Goal: Communication & Community: Answer question/provide support

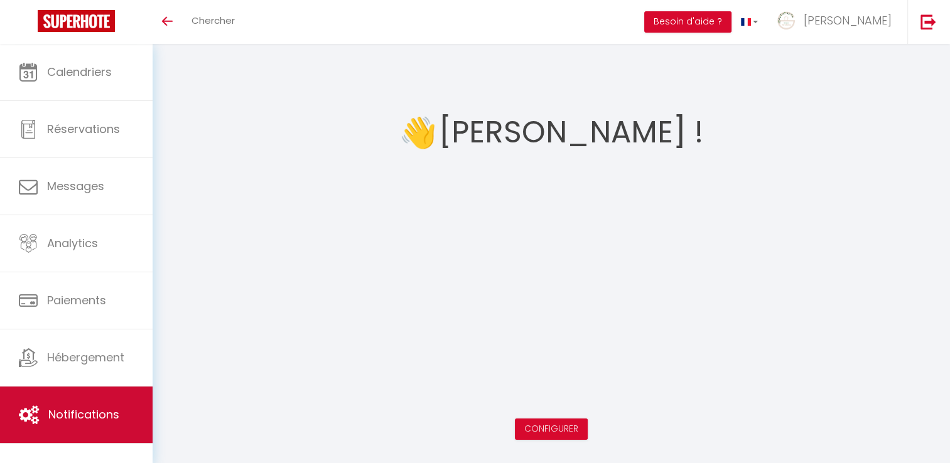
click at [83, 418] on span "Notifications" at bounding box center [83, 415] width 71 height 16
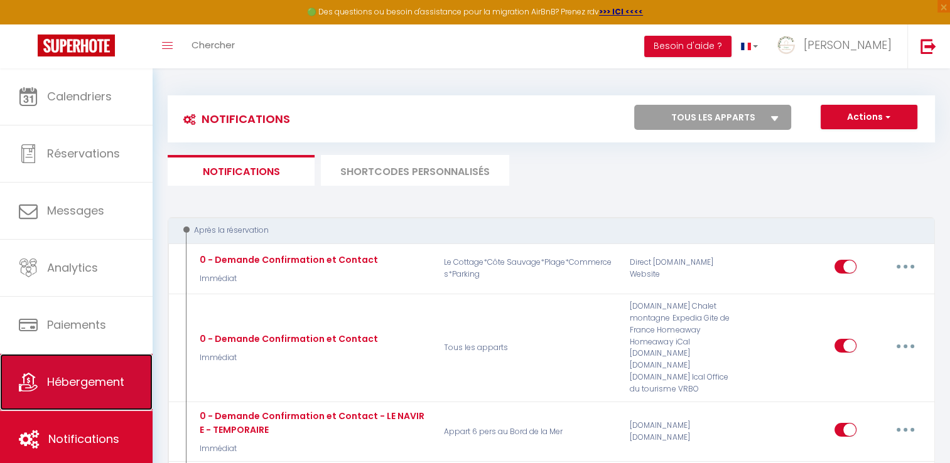
click at [63, 374] on span "Hébergement" at bounding box center [85, 382] width 77 height 16
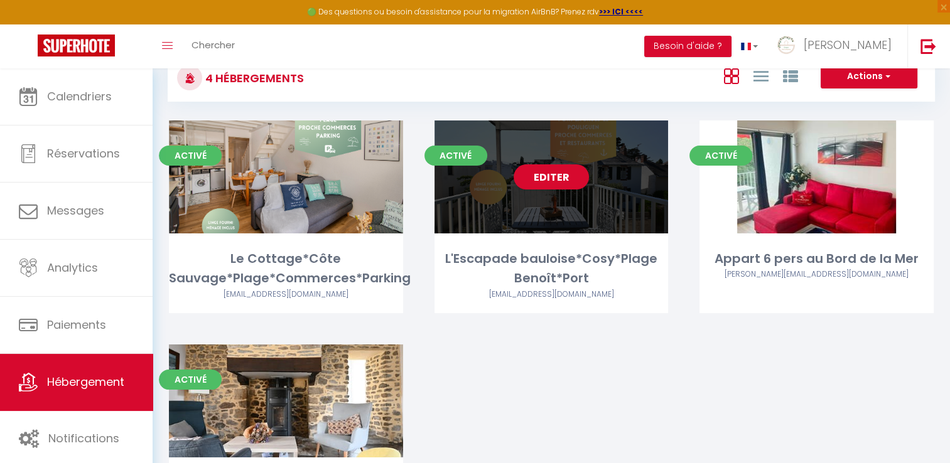
scroll to position [161, 0]
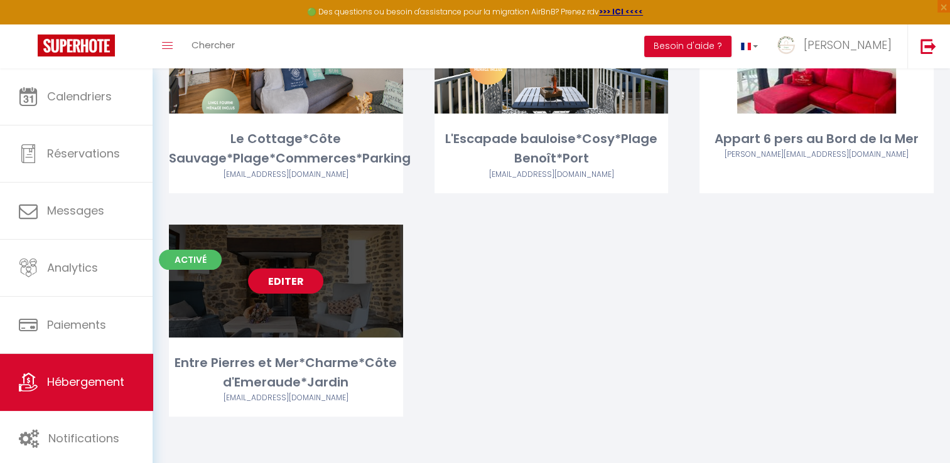
click at [302, 283] on link "Editer" at bounding box center [285, 281] width 75 height 25
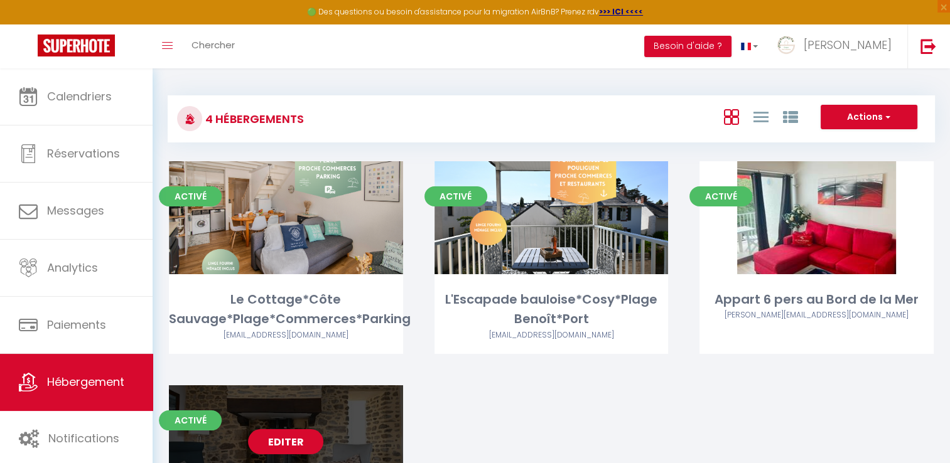
select select "3"
select select "2"
select select "1"
select select
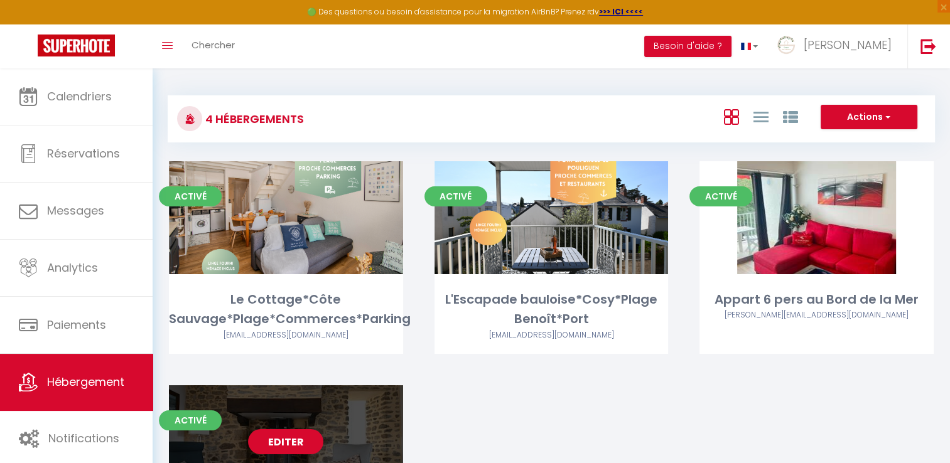
select select "28"
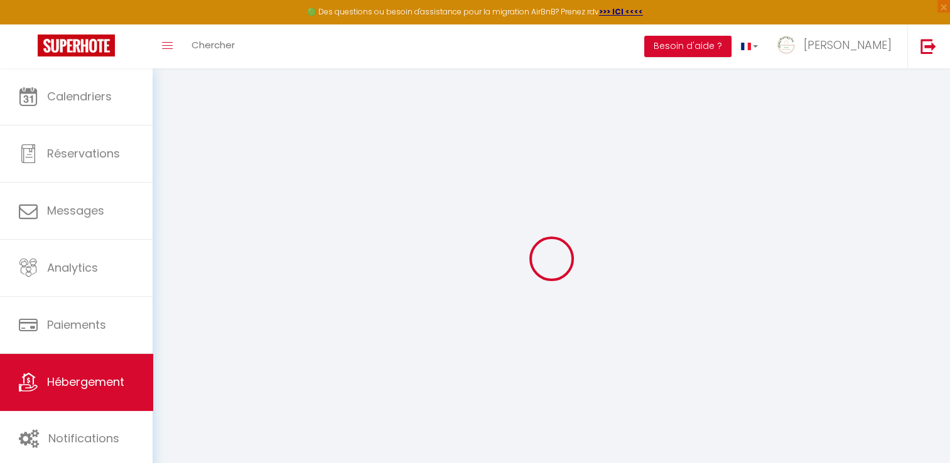
select select
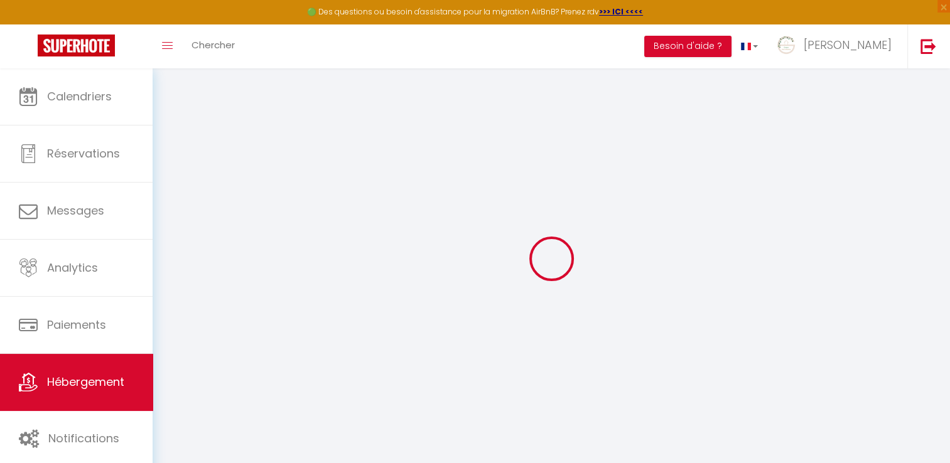
select select
checkbox input "false"
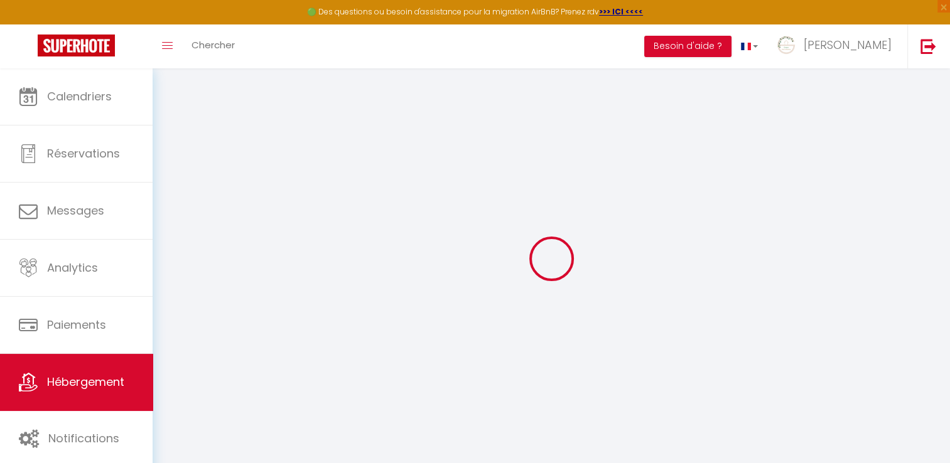
select select
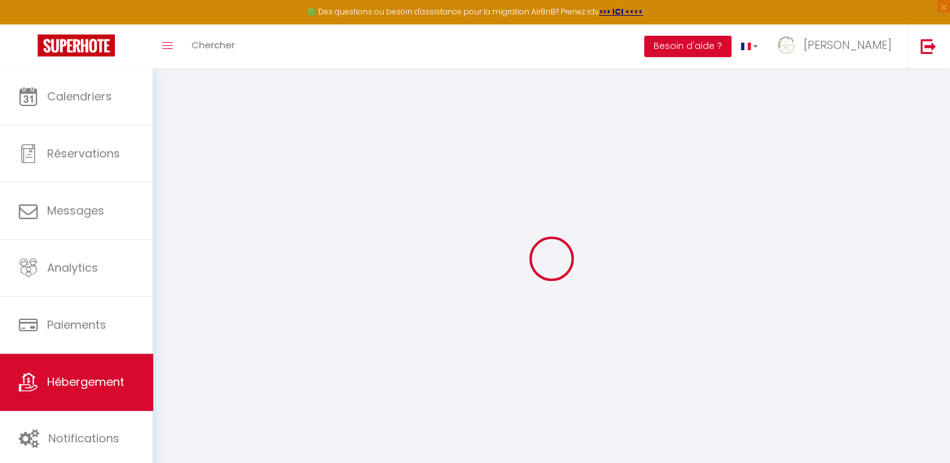
select select
checkbox input "false"
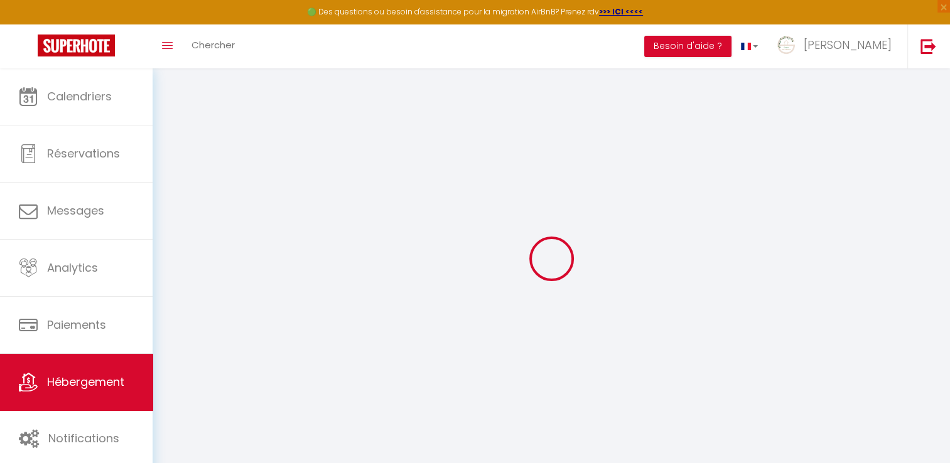
checkbox input "false"
select select
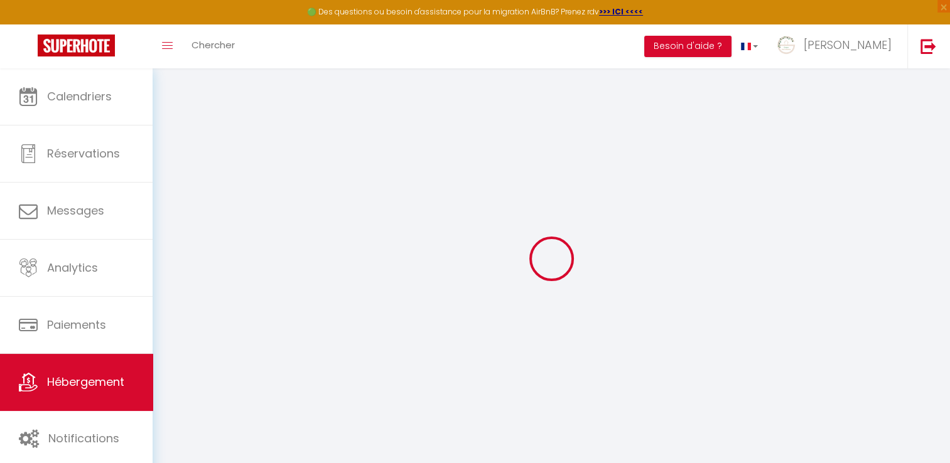
select select
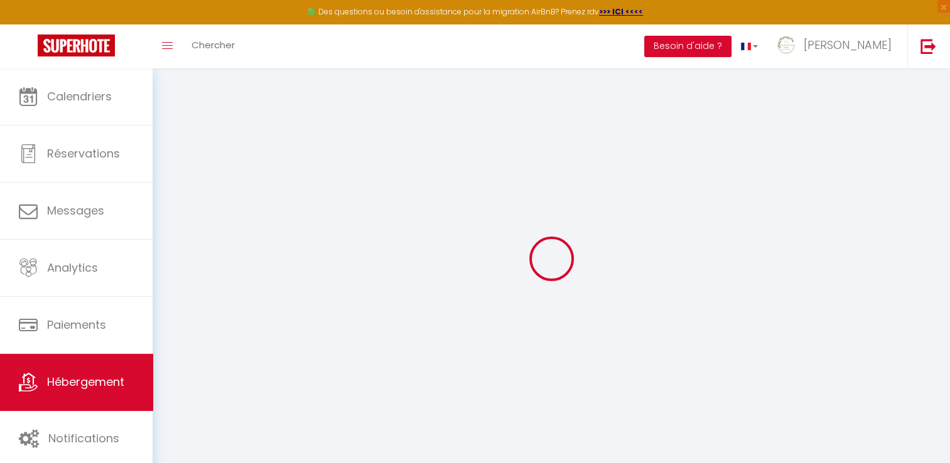
checkbox input "false"
select select
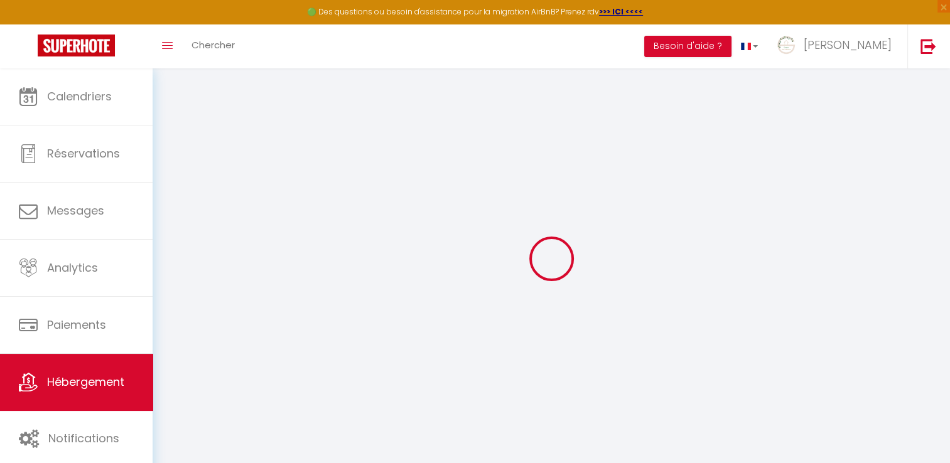
select select
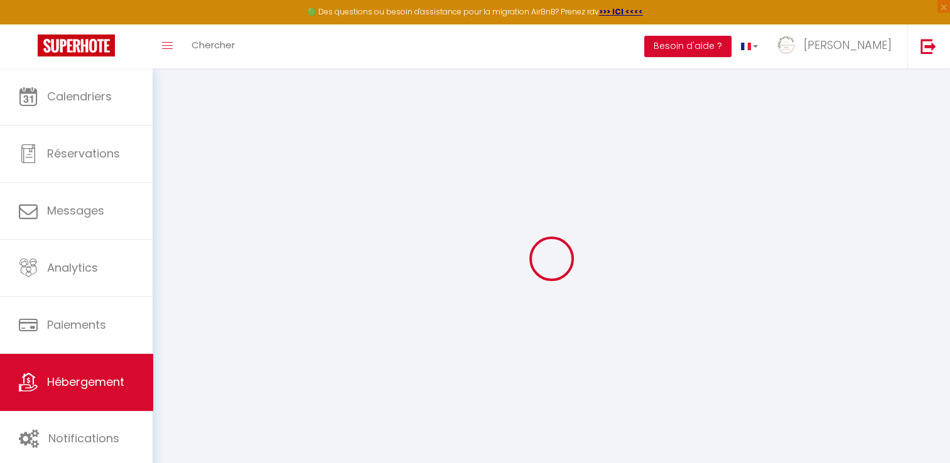
select select
checkbox input "false"
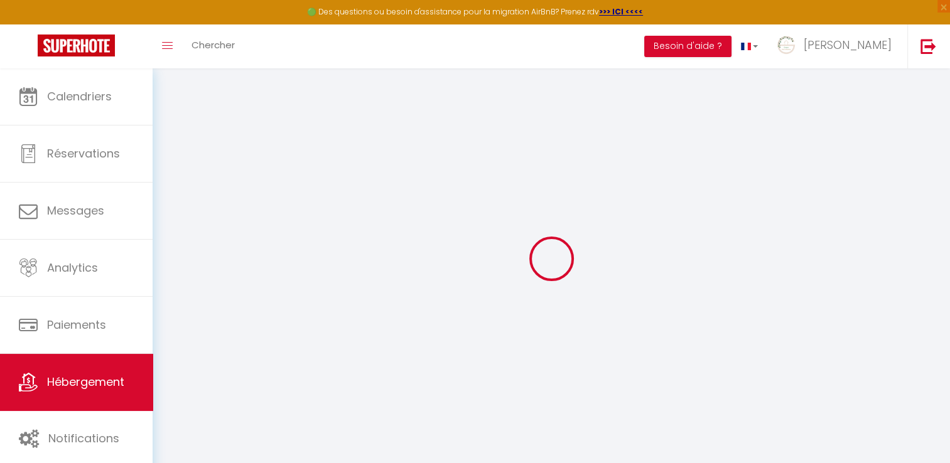
checkbox input "false"
select select
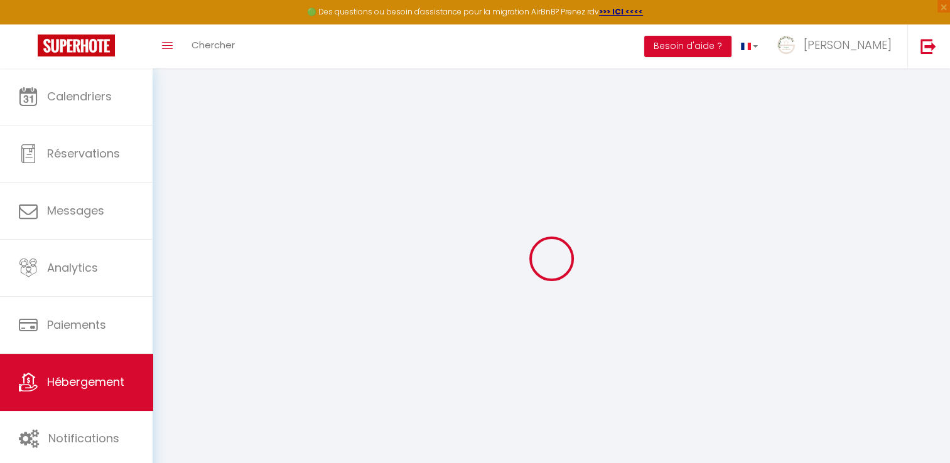
select select
checkbox input "false"
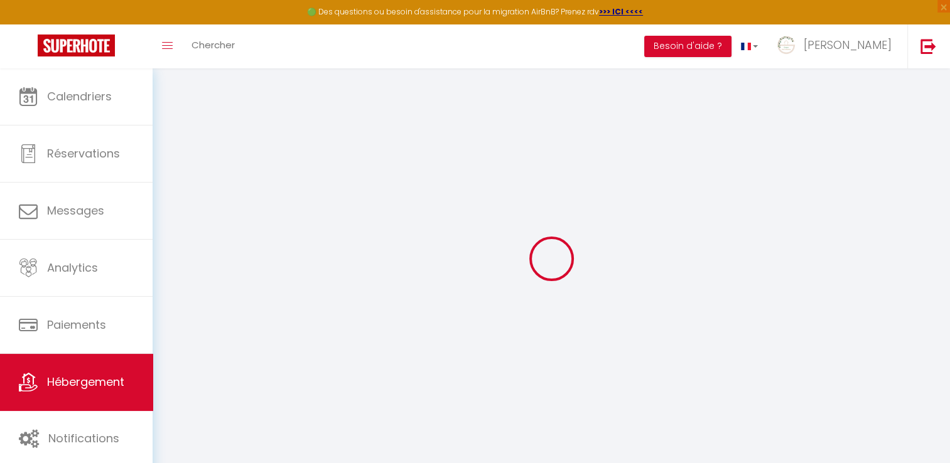
checkbox input "false"
select select
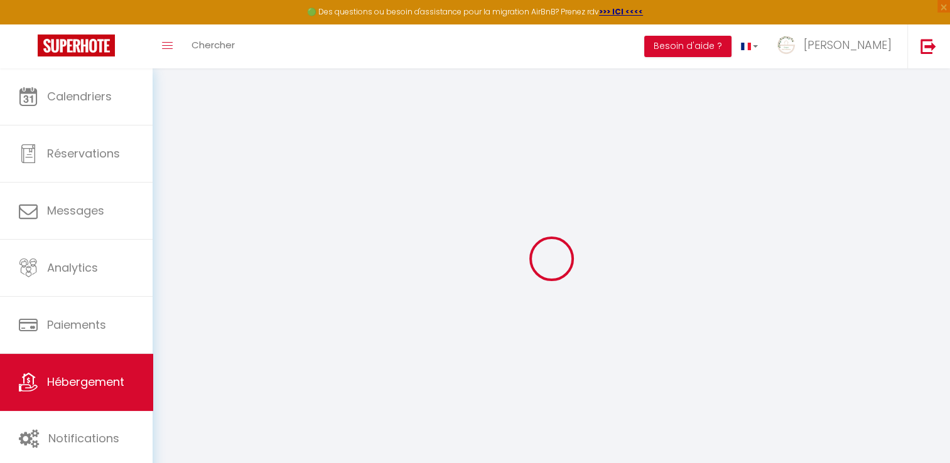
type input "Entre Pierres et Mer*Charme*Côte d'Emeraude*Jardin"
type input "[PERSON_NAME]"
type input "Garel"
type input "1 le Tertre"
type input "35770"
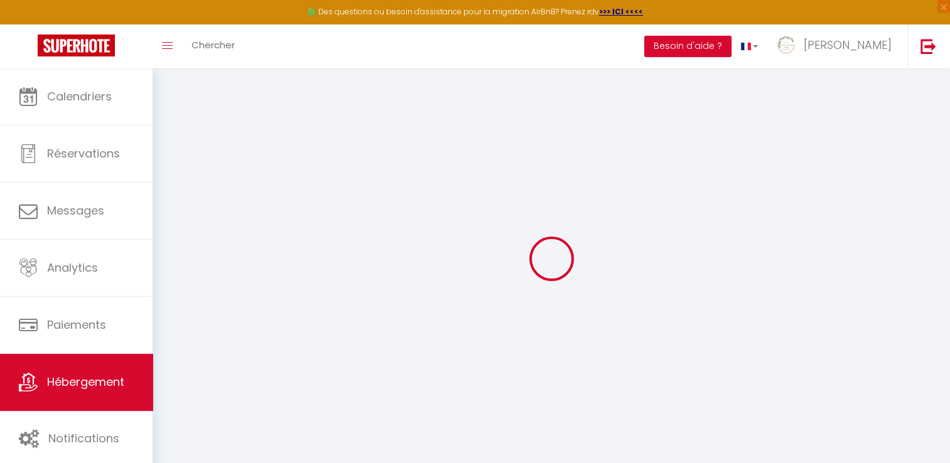
type input "Vern sur Seiche"
select select "houses"
select select "8"
select select "4"
select select "2"
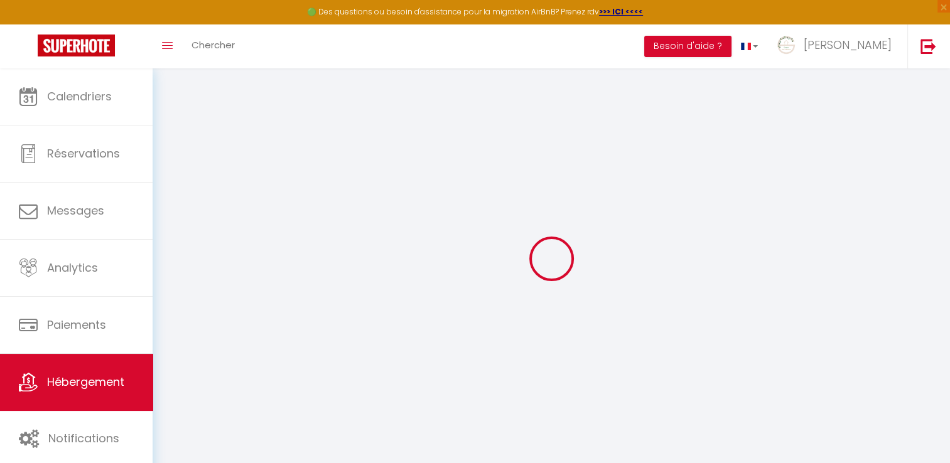
type input "130"
type input "120"
type input "3.3"
type input "4.40"
type input "500"
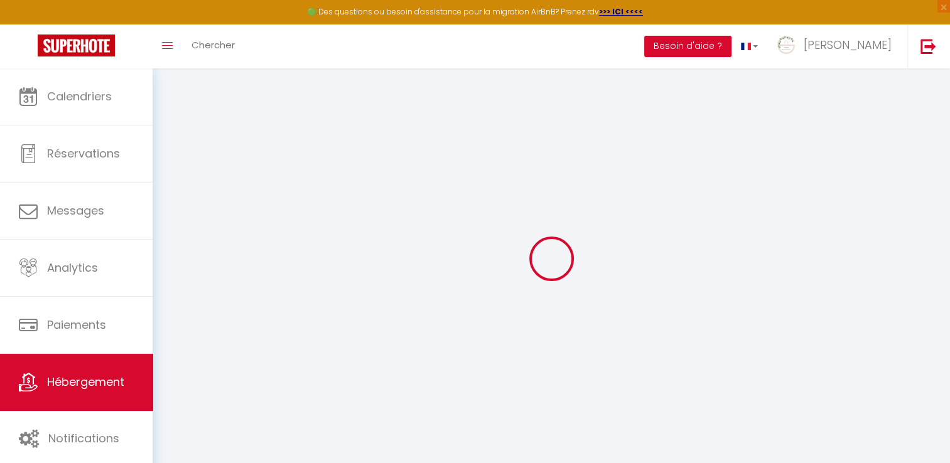
select select
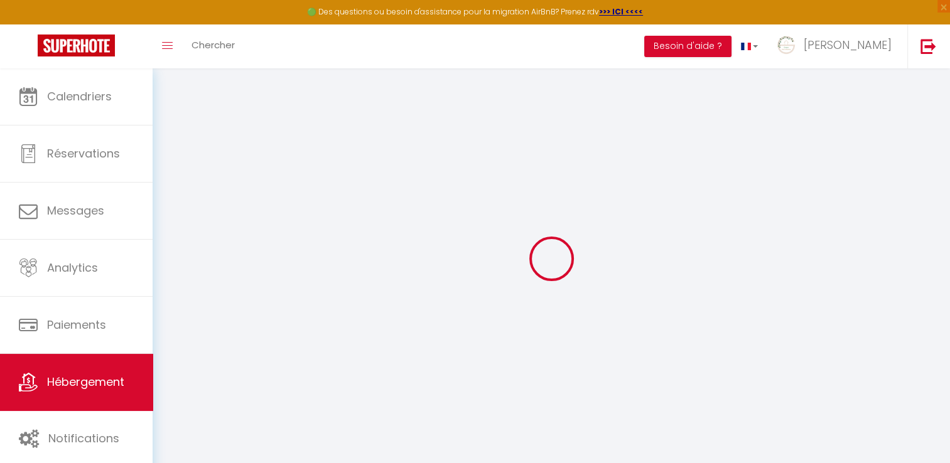
type input "[STREET_ADDRESS]"
type input "35350"
type input "Saint-Coulomb"
type input "[EMAIL_ADDRESS][DOMAIN_NAME]"
select select
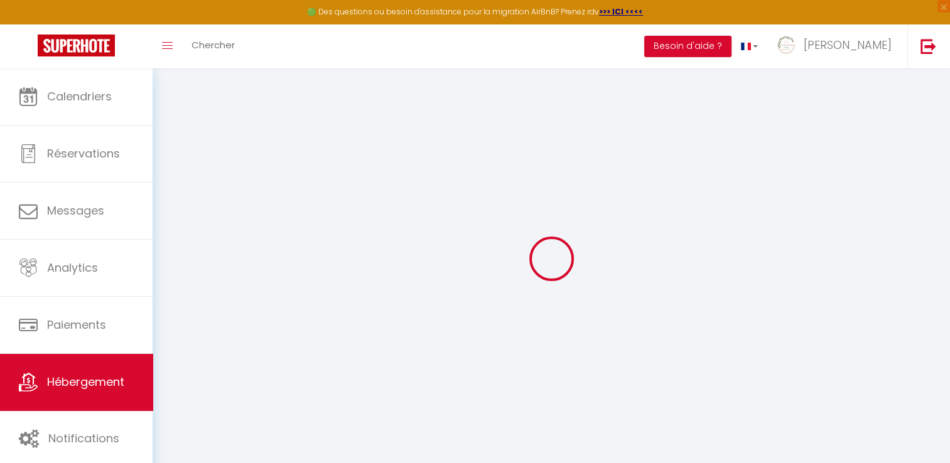
checkbox input "false"
radio input "true"
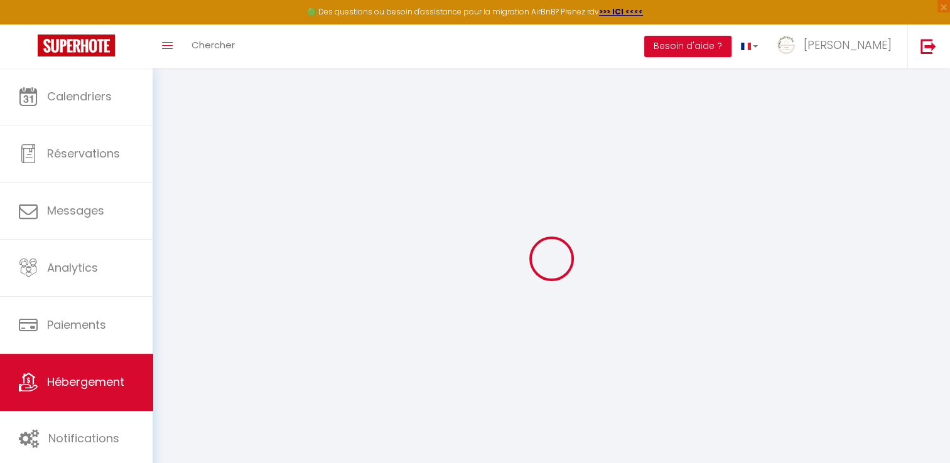
type input "120"
type input "0"
select select
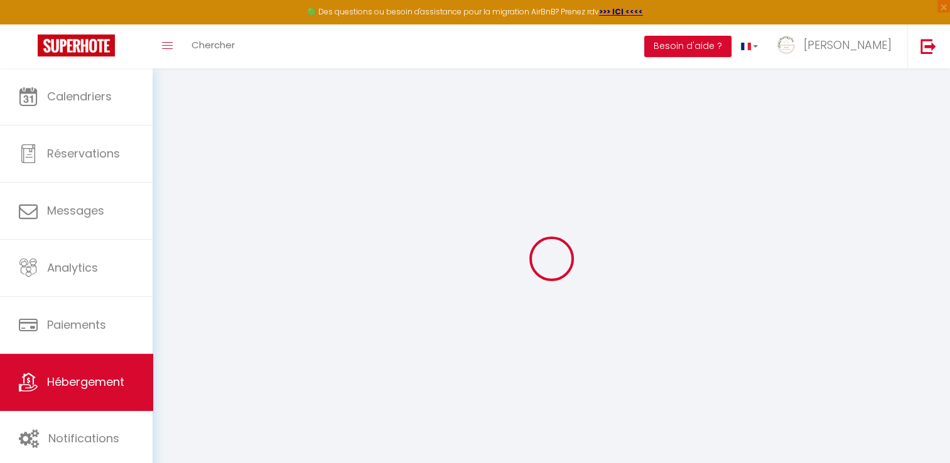
select select
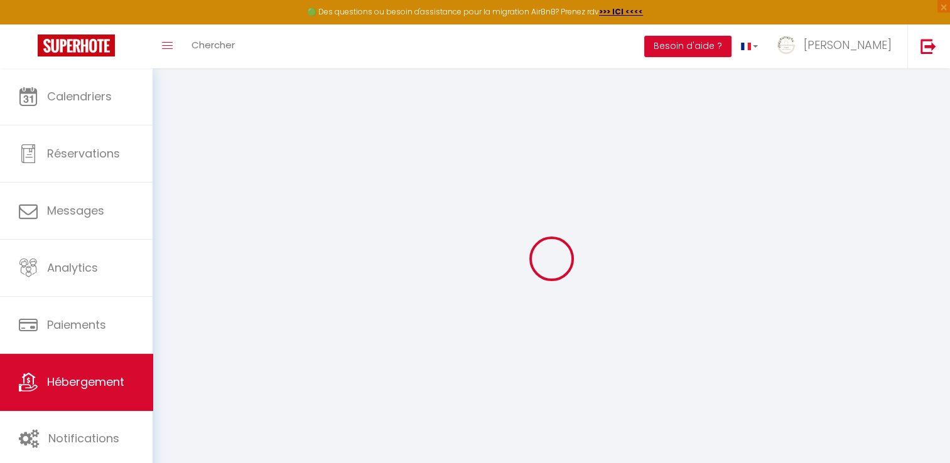
checkbox input "false"
select select
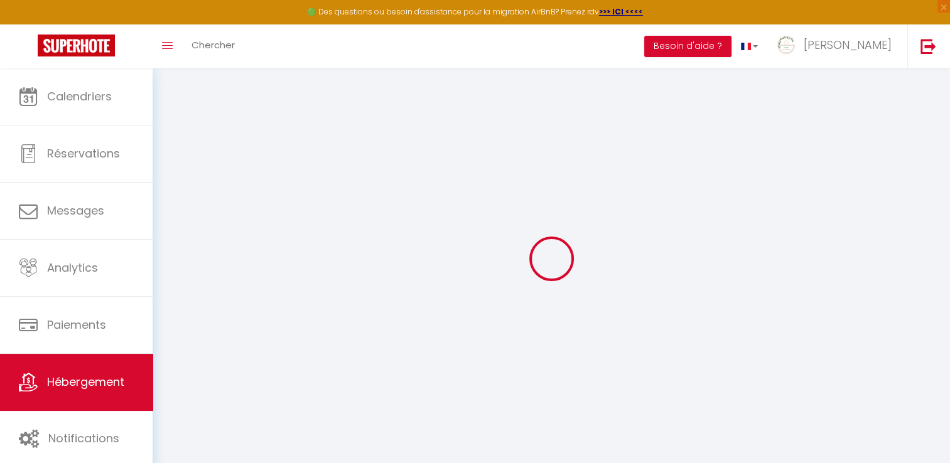
checkbox input "false"
select select "16:00"
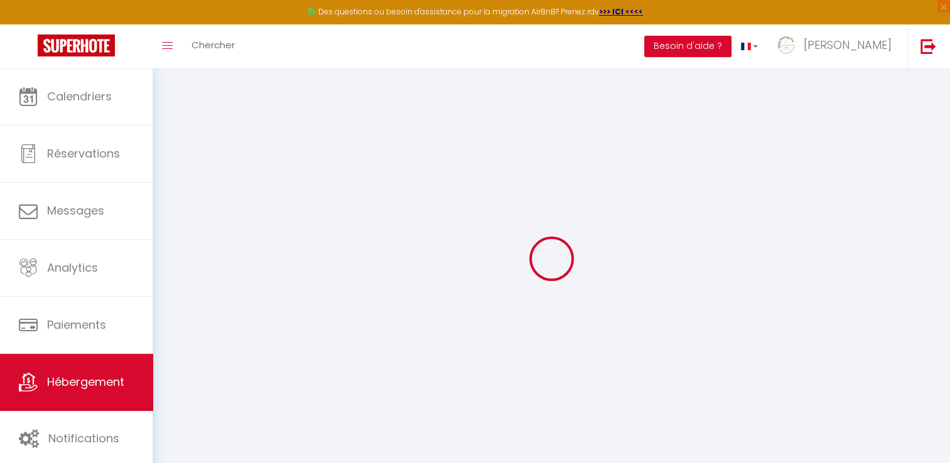
select select "23:45"
select select "10:00"
select select "30"
select select "120"
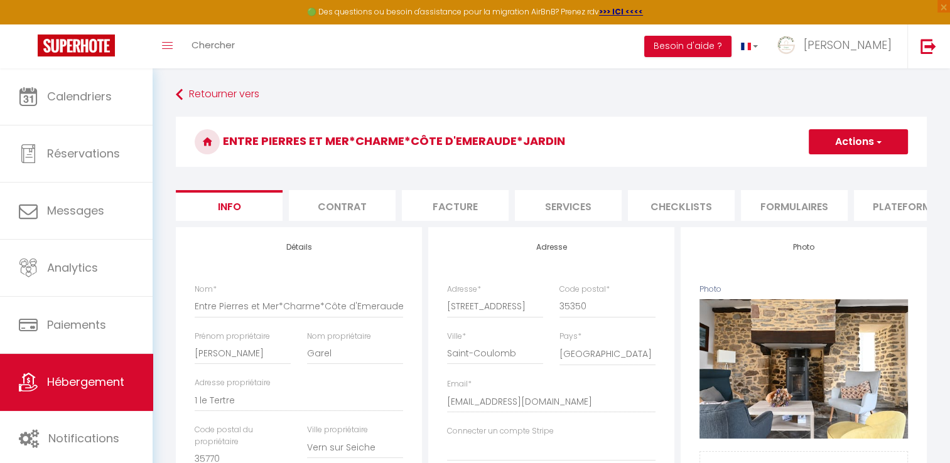
click at [580, 207] on li "Services" at bounding box center [568, 205] width 107 height 31
checkbox input "true"
checkbox input "false"
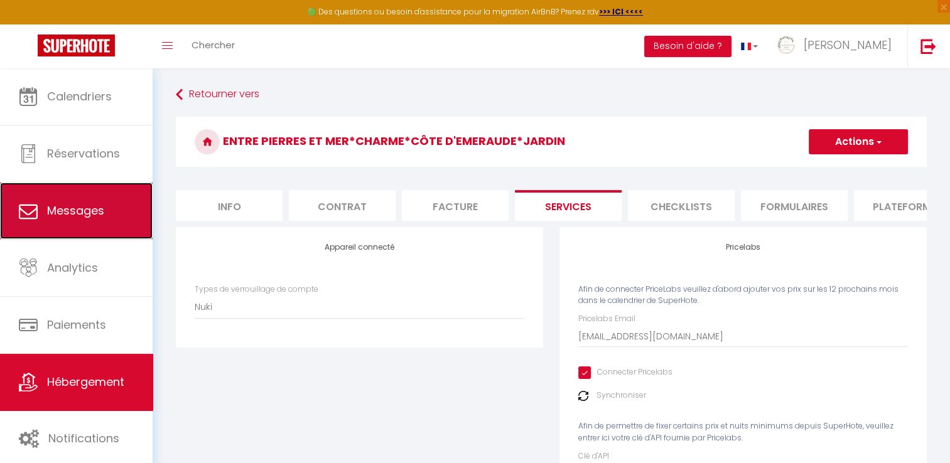
click at [118, 214] on link "Messages" at bounding box center [76, 211] width 152 height 56
select select "message"
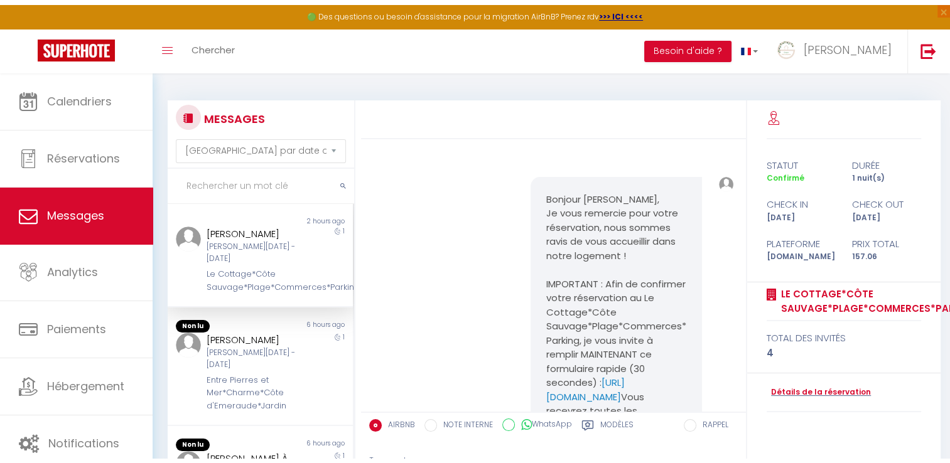
scroll to position [1702, 0]
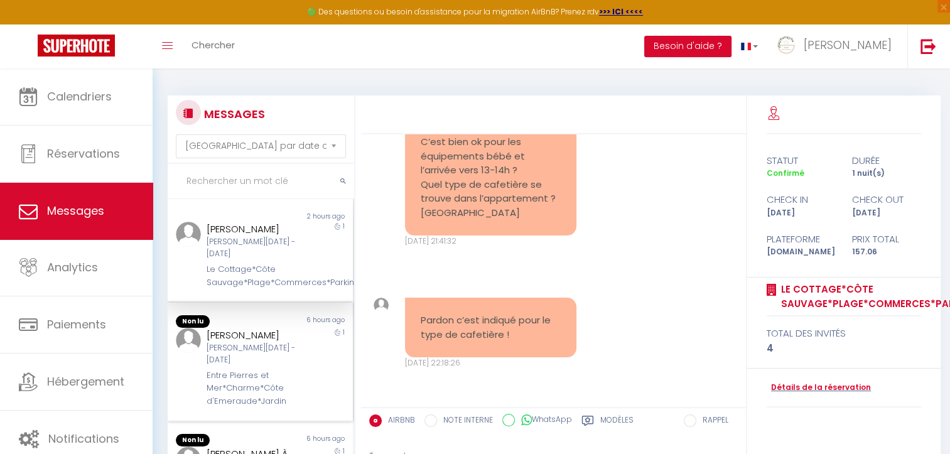
click at [261, 369] on div "Entre Pierres et Mer*Charme*Côte d'Emeraude*Jardin" at bounding box center [252, 388] width 92 height 38
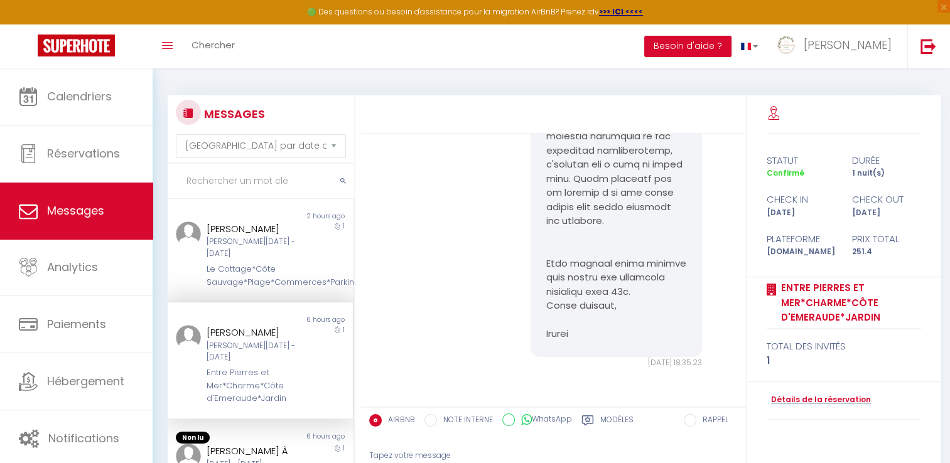
scroll to position [126, 0]
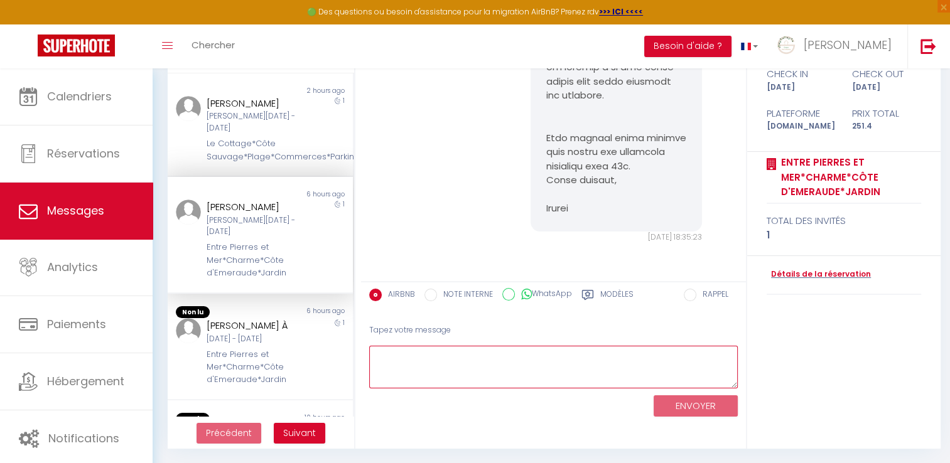
click at [422, 364] on textarea at bounding box center [553, 367] width 368 height 43
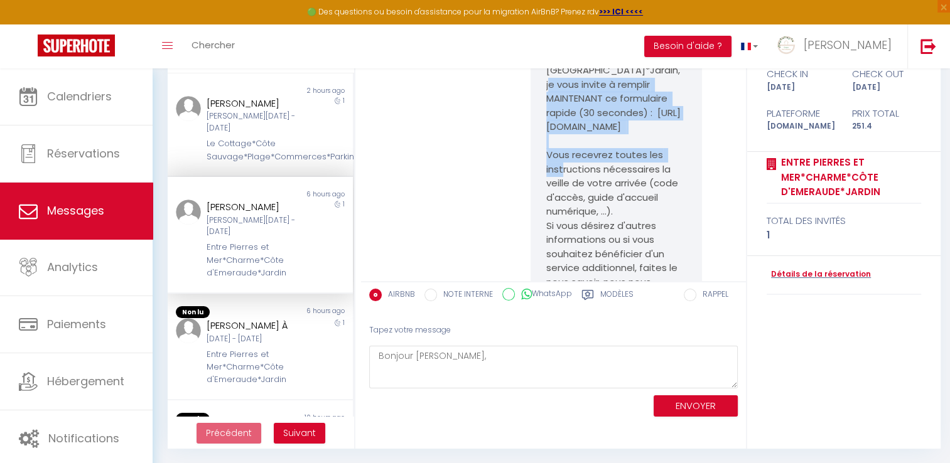
drag, startPoint x: 540, startPoint y: 98, endPoint x: 646, endPoint y: 169, distance: 128.1
click at [646, 169] on div "Bonjour [PERSON_NAME], Je vous remercie pour votre réservation, nous sommes rav…" at bounding box center [616, 155] width 172 height 469
copy pre "invite à remplir MAINTENANT ce formulaire rapide (30 secondes) : [URL][DOMAIN_N…"
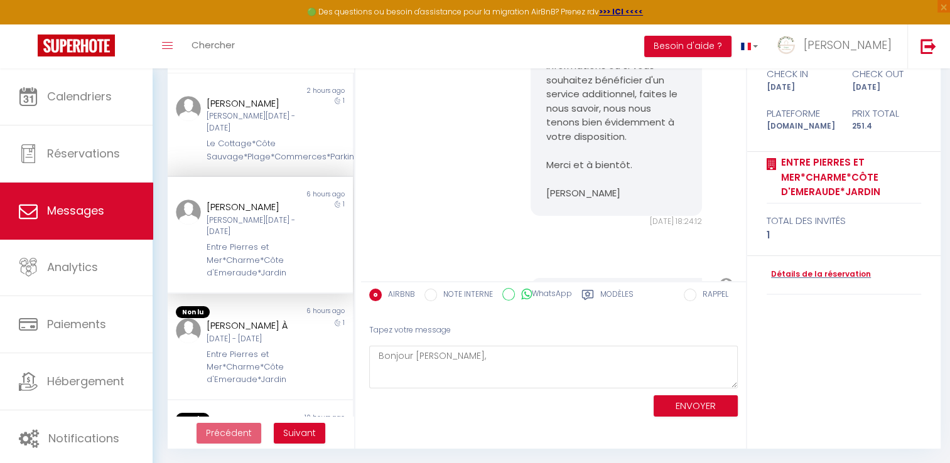
scroll to position [314, 0]
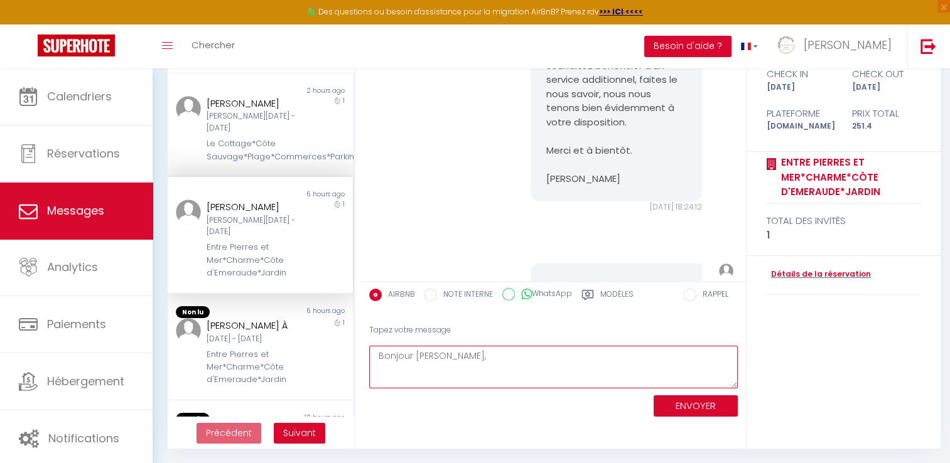
click at [469, 365] on textarea "Bonjour [PERSON_NAME]," at bounding box center [553, 367] width 368 height 43
paste textarea "invite à remplir MAINTENANT ce formulaire rapide (30 secondes) : [URL][DOMAIN_N…"
click at [373, 363] on textarea "Bonjour [PERSON_NAME], invite à remplir MAINTENANT ce formulaire rapide (30 sec…" at bounding box center [553, 367] width 368 height 43
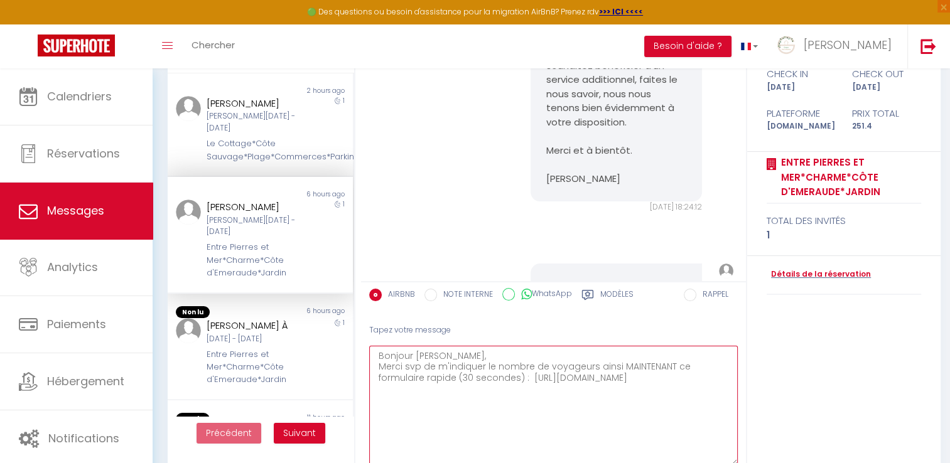
drag, startPoint x: 736, startPoint y: 385, endPoint x: 727, endPoint y: 463, distance: 78.2
click at [727, 463] on textarea "Bonjour [PERSON_NAME], Merci svp de m'indiquer le nombre de voyageurs ainsi MAI…" at bounding box center [553, 406] width 368 height 120
drag, startPoint x: 658, startPoint y: 385, endPoint x: 685, endPoint y: 360, distance: 36.0
click at [685, 360] on textarea "Bonjour [PERSON_NAME], Merci svp de m'indiquer le nombre de voyageurs ainsi MAI…" at bounding box center [553, 406] width 368 height 120
click at [482, 365] on textarea "Bonjour [PERSON_NAME], Merci svp de m'indiquer le nombre de voyageurs ainsi MAI…" at bounding box center [553, 406] width 368 height 120
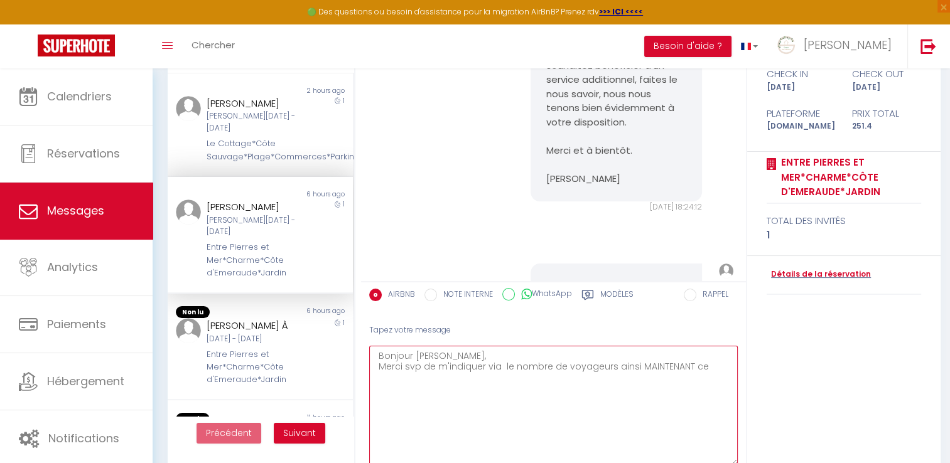
paste textarea "formulaire rapide (30 secondes) : [URL][DOMAIN_NAME]"
click at [496, 364] on textarea "Bonjour [PERSON_NAME], Merci svp de m'indiquer via formulaire rapide (30 second…" at bounding box center [553, 406] width 368 height 120
click at [565, 367] on textarea "Bonjour [PERSON_NAME], Merci svp de m'indiquer via le formulaire rapide (30 sec…" at bounding box center [553, 406] width 368 height 120
click at [651, 375] on textarea "Bonjour [PERSON_NAME], Merci svp de m'indiquer via le formulaire [URL][DOMAIN_N…" at bounding box center [553, 406] width 368 height 120
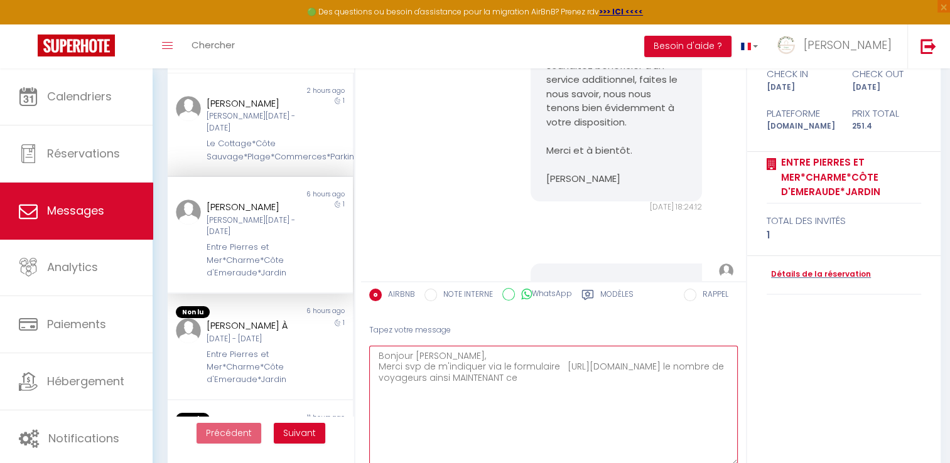
drag, startPoint x: 544, startPoint y: 393, endPoint x: 451, endPoint y: 395, distance: 92.9
click at [451, 395] on textarea "Bonjour [PERSON_NAME], Merci svp de m'indiquer via le formulaire [URL][DOMAIN_N…" at bounding box center [553, 406] width 368 height 120
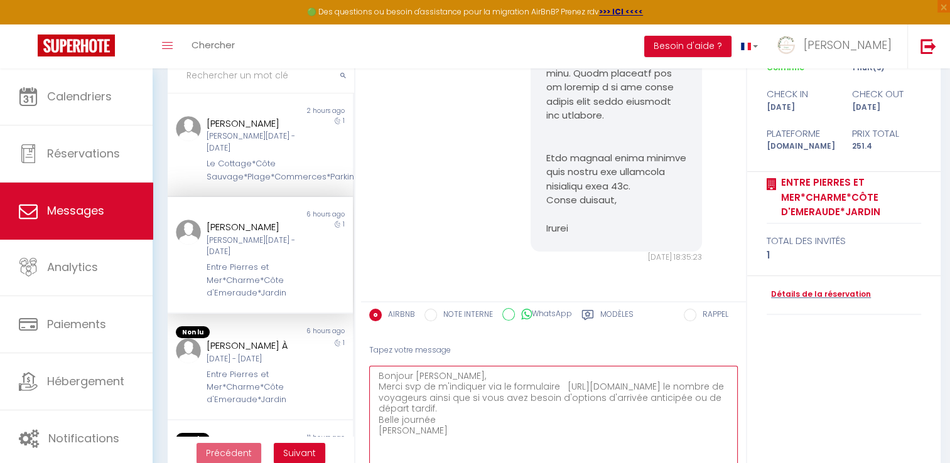
scroll to position [176, 0]
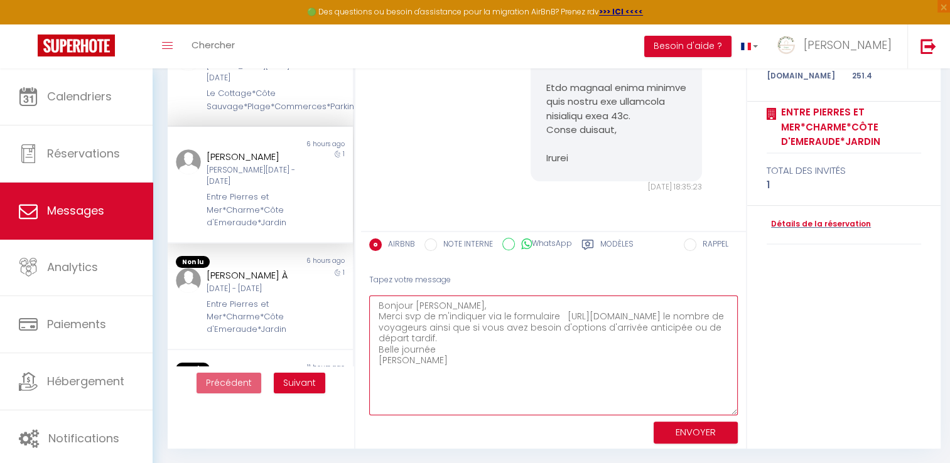
type textarea "Bonjour [PERSON_NAME], Merci svp de m'indiquer via le formulaire [URL][DOMAIN_N…"
click at [692, 431] on button "ENVOYER" at bounding box center [695, 433] width 84 height 22
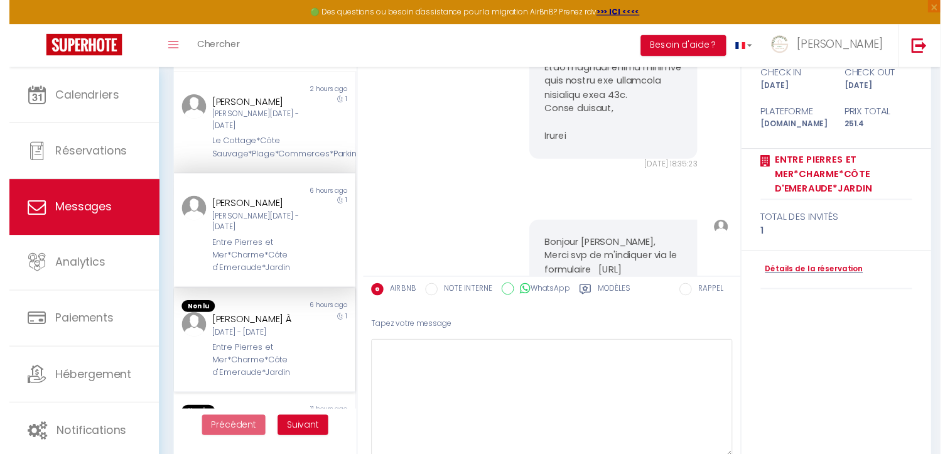
scroll to position [1883, 0]
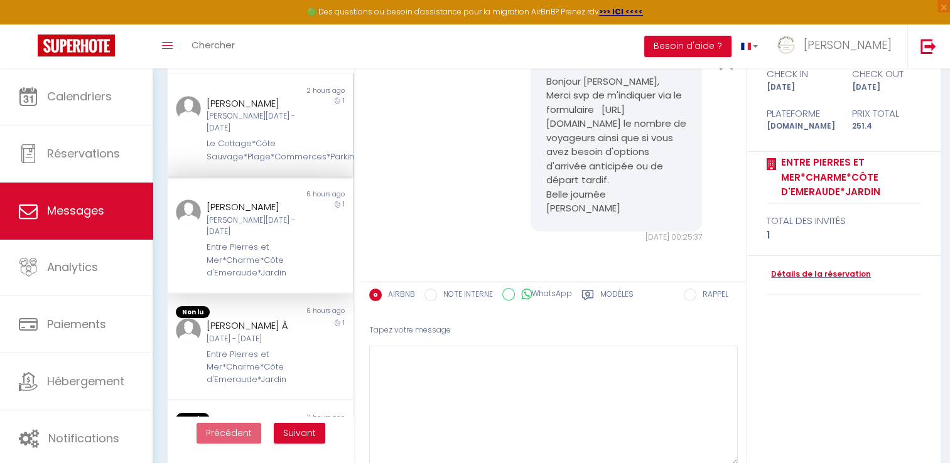
click at [262, 137] on div "Le Cottage*Côte Sauvage*Plage*Commerces*Parking" at bounding box center [252, 150] width 92 height 26
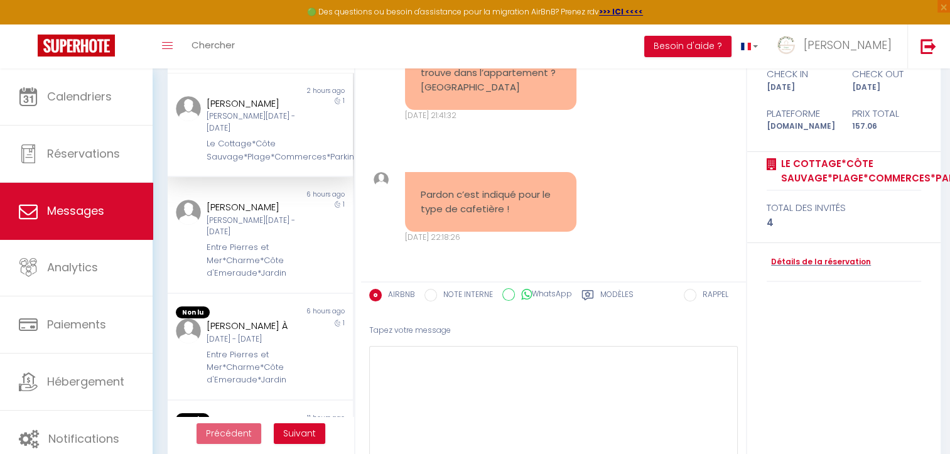
scroll to position [1576, 0]
drag, startPoint x: 481, startPoint y: 372, endPoint x: 474, endPoint y: 375, distance: 6.8
click at [481, 372] on textarea at bounding box center [553, 406] width 368 height 120
click at [380, 367] on textarea "Bonsoir [PERSON_NAME], Vous trouverez le lit parapluie avec un drap" at bounding box center [553, 406] width 368 height 120
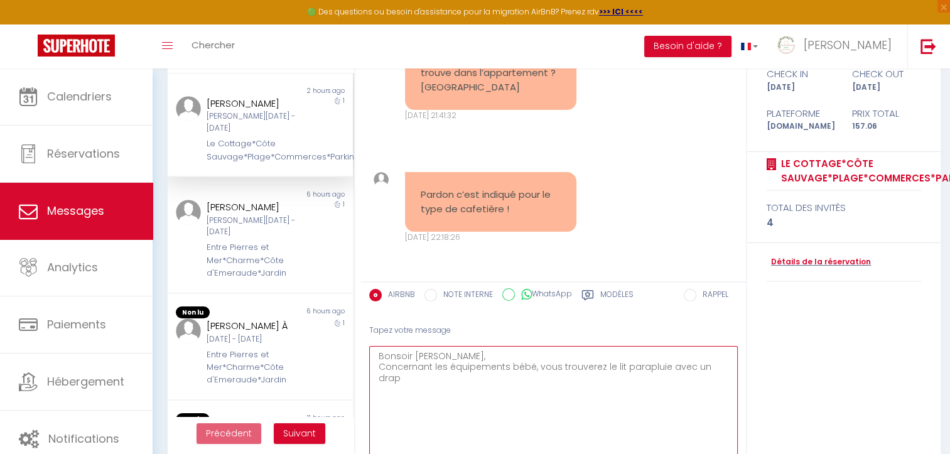
click at [597, 366] on textarea "Bonsoir [PERSON_NAME], Concernant les équipements bébé, vous trouverez le lit p…" at bounding box center [553, 406] width 368 height 120
click at [510, 378] on textarea "Bonsoir [PERSON_NAME], Concernant les équipements bébé, vous trouverez dans la …" at bounding box center [553, 406] width 368 height 120
click at [554, 377] on textarea "Bonsoir [PERSON_NAME], Concernant les équipements bébé, vous trouverez dans la …" at bounding box center [553, 406] width 368 height 120
click at [663, 372] on textarea "Bonsoir [PERSON_NAME], Concernant les équipements bébé, vous trouverez dans la …" at bounding box center [553, 406] width 368 height 120
click at [699, 370] on textarea "Bonsoir [PERSON_NAME], Concernant les équipements bébé, vous trouverez dans la …" at bounding box center [553, 406] width 368 height 120
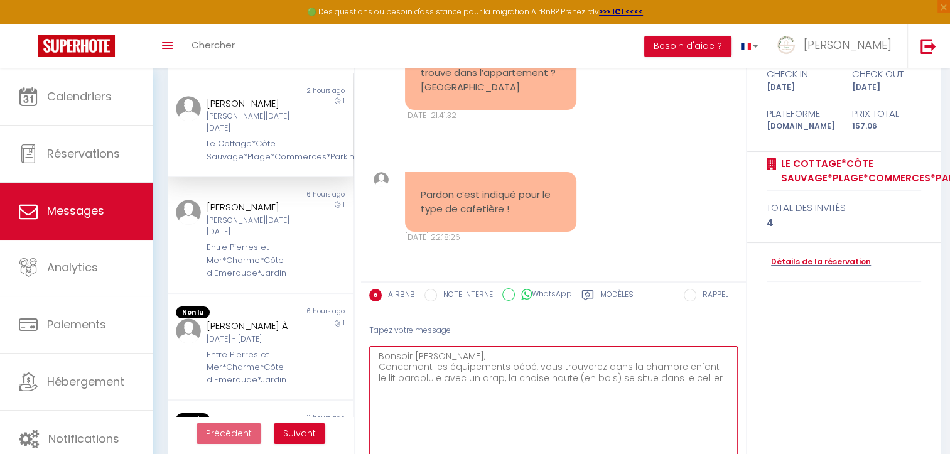
click at [701, 378] on textarea "Bonsoir [PERSON_NAME], Concernant les équipements bébé, vous trouverez dans la …" at bounding box center [553, 406] width 368 height 120
click at [601, 368] on textarea "Bonsoir [PERSON_NAME], Concernant les équipements bébé, vous trouverez dans la …" at bounding box center [553, 406] width 368 height 120
click at [494, 377] on textarea "Bonsoir [PERSON_NAME], Concernant les équipements bébé, vous trouverez : - dans…" at bounding box center [553, 406] width 368 height 120
click at [616, 377] on textarea "Bonsoir [PERSON_NAME], Concernant les équipements bébé, vous trouverez : - dans…" at bounding box center [553, 406] width 368 height 120
click at [387, 376] on textarea "Bonsoir [PERSON_NAME], Concernant les équipements bébé, vous trouverez : - dans…" at bounding box center [553, 406] width 368 height 120
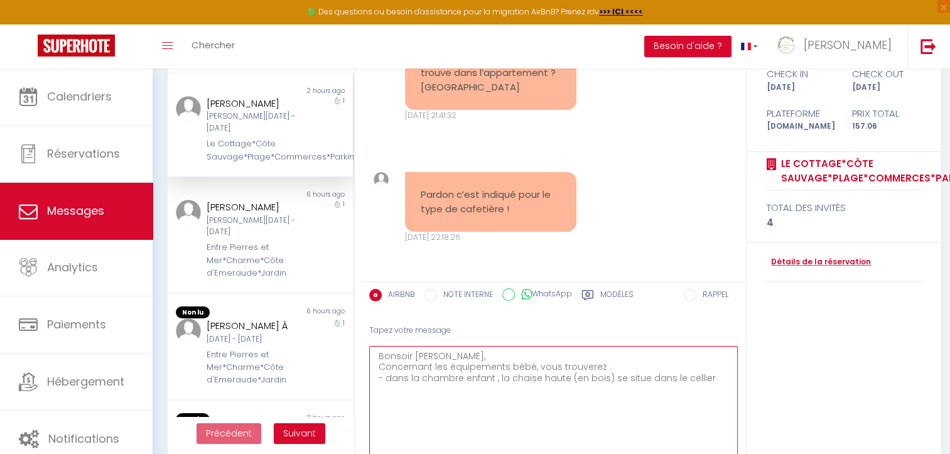
paste textarea "le lit parapluie avec un drap"
click at [621, 378] on textarea "Bonsoir [PERSON_NAME], Concernant les équipements bébé, vous trouverez : - le l…" at bounding box center [553, 406] width 368 height 120
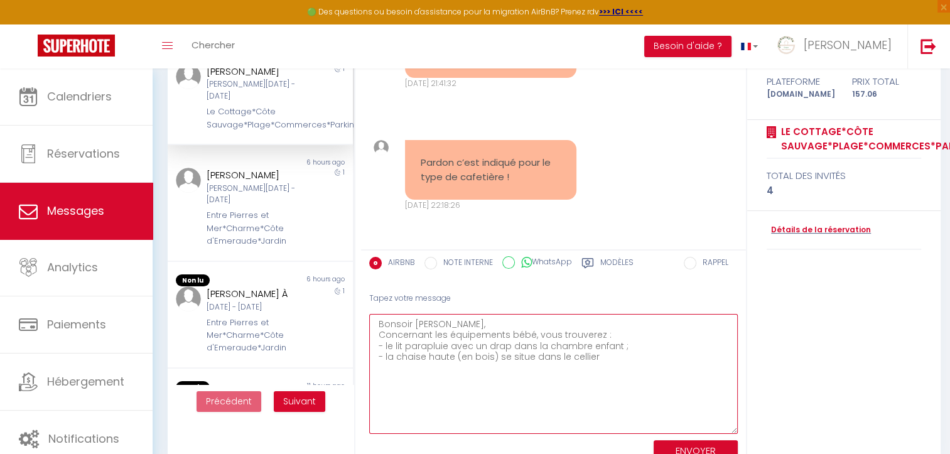
scroll to position [185, 0]
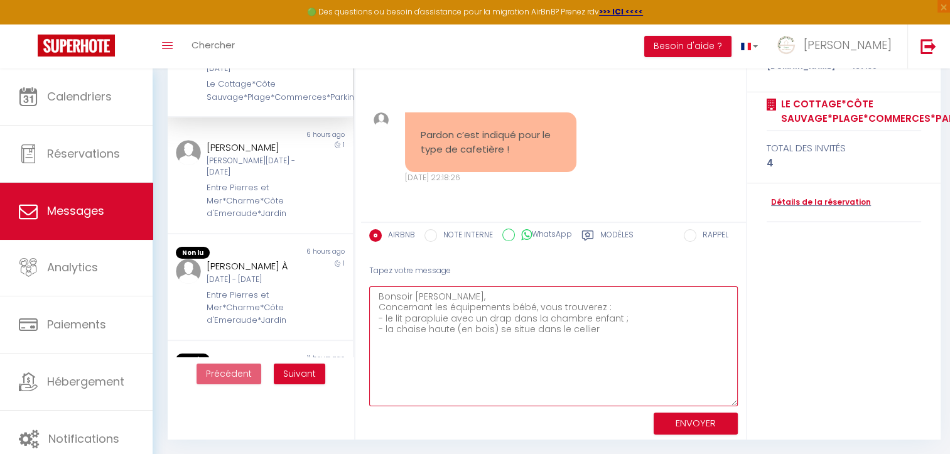
click at [551, 332] on textarea "Bonsoir [PERSON_NAME], Concernant les équipements bébé, vous trouverez : - le l…" at bounding box center [553, 346] width 368 height 120
click at [532, 331] on textarea "Bonsoir [PERSON_NAME], Concernant les équipements bébé, vous trouverez : - le l…" at bounding box center [553, 346] width 368 height 120
click at [596, 323] on textarea "Bonsoir [PERSON_NAME], Concernant les équipements bébé, vous trouverez : - le l…" at bounding box center [553, 346] width 368 height 120
click at [614, 322] on textarea "Bonsoir [PERSON_NAME], Concernant les équipements bébé, vous trouverez : - le l…" at bounding box center [553, 346] width 368 height 120
click at [610, 331] on textarea "Bonsoir [PERSON_NAME], Concernant les équipements bébé, vous trouverez : - le l…" at bounding box center [553, 346] width 368 height 120
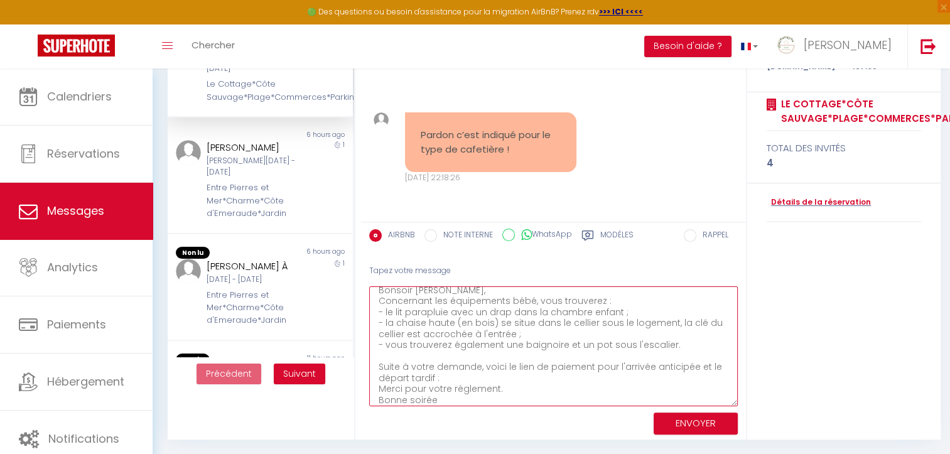
scroll to position [18, 0]
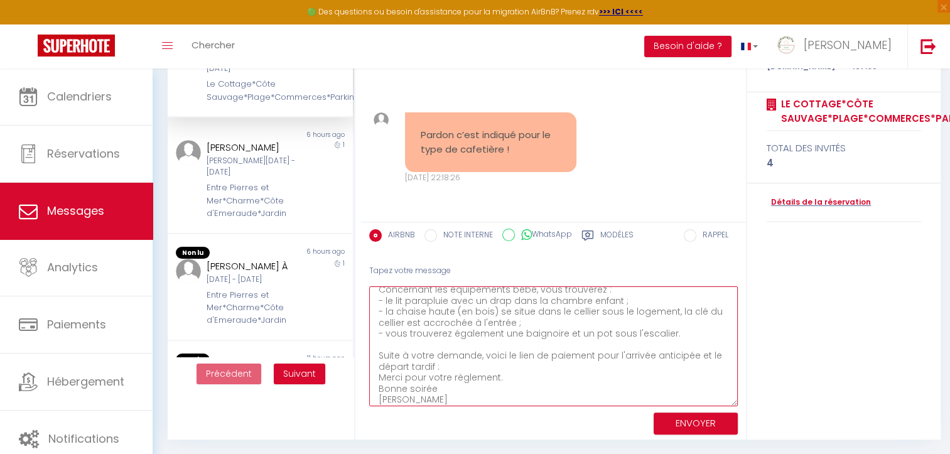
click at [507, 375] on textarea "Bonsoir [PERSON_NAME], Concernant les équipements bébé, vous trouverez : - le l…" at bounding box center [553, 346] width 368 height 120
click at [477, 373] on textarea "Bonsoir [PERSON_NAME], Concernant les équipements bébé, vous trouverez : - le l…" at bounding box center [553, 346] width 368 height 120
click at [478, 361] on textarea "Bonsoir [PERSON_NAME], Concernant les équipements bébé, vous trouverez : - le l…" at bounding box center [553, 346] width 368 height 120
paste textarea "[URL][DOMAIN_NAME]"
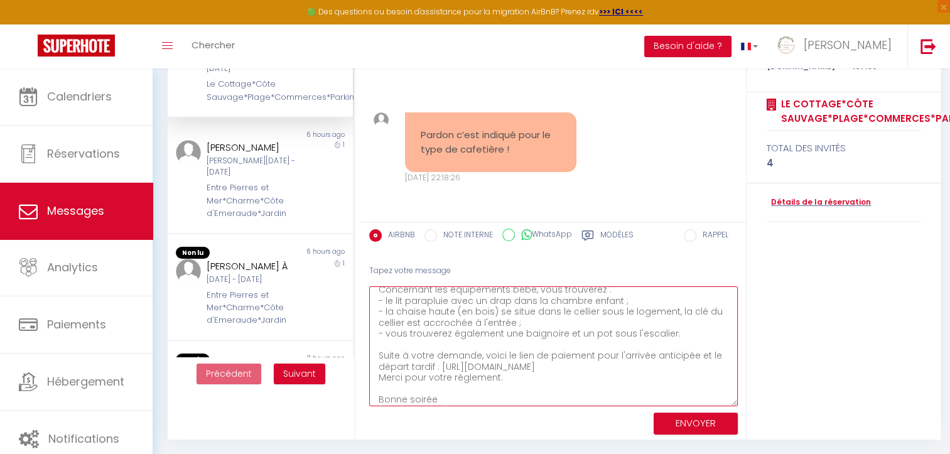
click at [478, 354] on textarea "Bonsoir [PERSON_NAME], Concernant les équipements bébé, vous trouverez : - le l…" at bounding box center [553, 346] width 368 height 120
click at [479, 345] on textarea "Bonsoir [PERSON_NAME], Concernant les équipements bébé, vous trouverez : - le l…" at bounding box center [553, 346] width 368 height 120
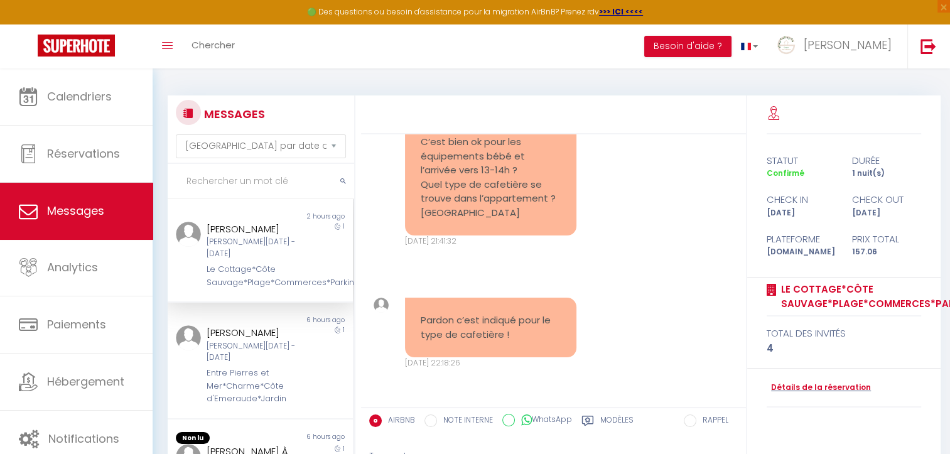
scroll to position [185, 0]
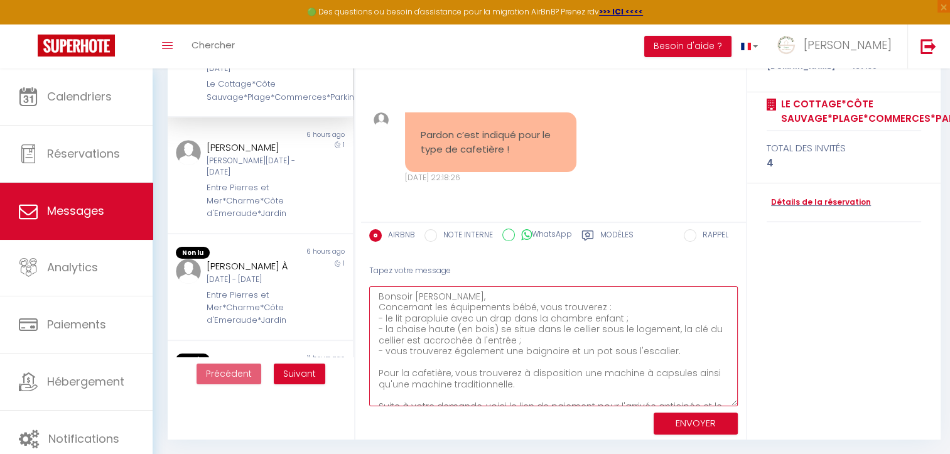
type textarea "Bonsoir [PERSON_NAME], Concernant les équipements bébé, vous trouverez : - le l…"
click at [693, 427] on button "ENVOYER" at bounding box center [695, 423] width 84 height 22
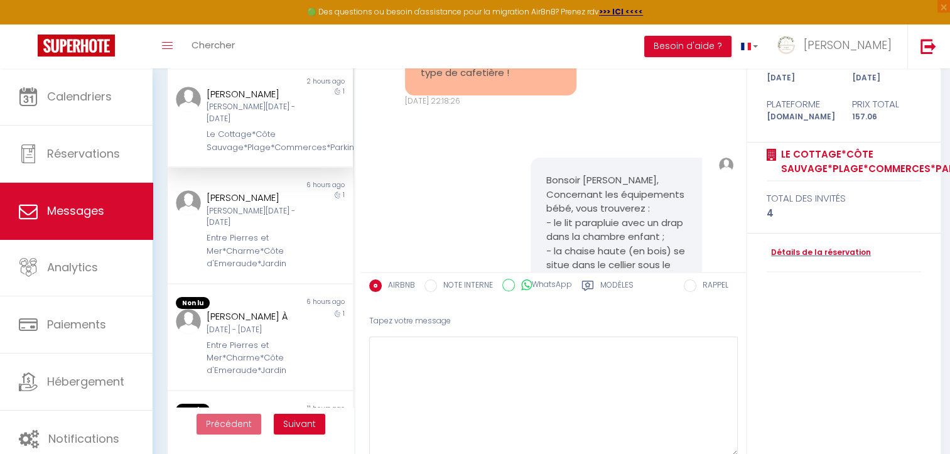
scroll to position [2233, 0]
